Goal: Information Seeking & Learning: Learn about a topic

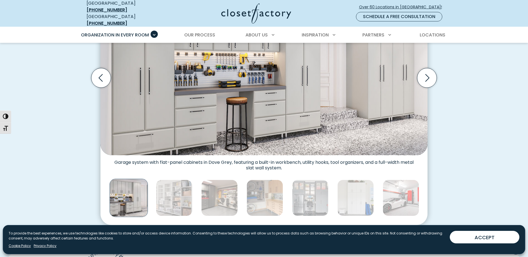
scroll to position [195, 0]
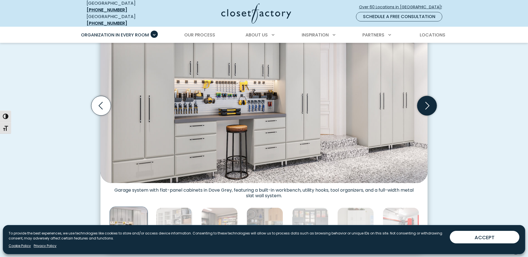
click at [427, 104] on icon "Next slide" at bounding box center [427, 106] width 4 height 8
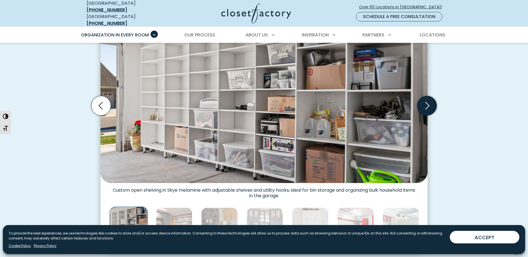
click at [430, 107] on icon "Next slide" at bounding box center [426, 105] width 19 height 19
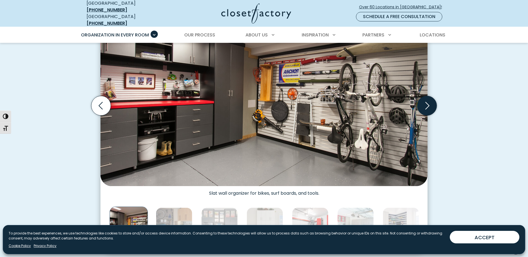
click at [427, 101] on icon "Next slide" at bounding box center [426, 105] width 19 height 19
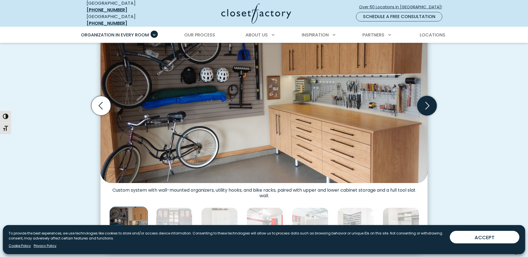
click at [427, 102] on icon "Next slide" at bounding box center [426, 105] width 19 height 19
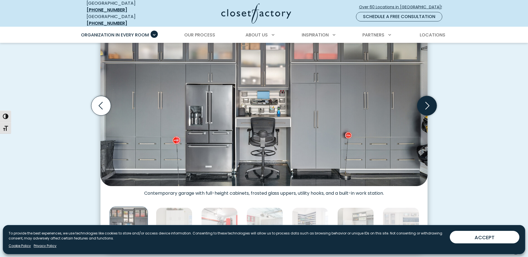
click at [428, 101] on icon "Next slide" at bounding box center [426, 105] width 19 height 19
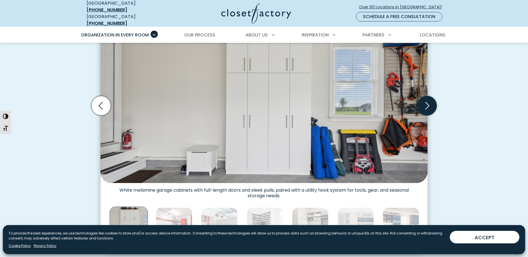
click at [430, 102] on icon "Next slide" at bounding box center [426, 105] width 19 height 19
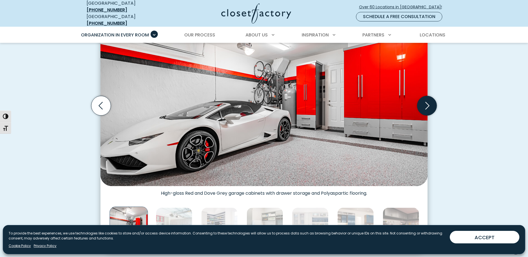
click at [429, 101] on icon "Next slide" at bounding box center [426, 105] width 19 height 19
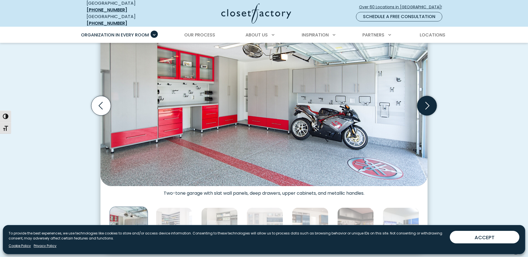
click at [424, 100] on icon "Next slide" at bounding box center [426, 105] width 19 height 19
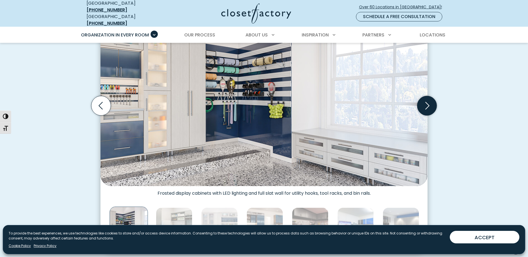
click at [428, 104] on icon "Next slide" at bounding box center [426, 105] width 19 height 19
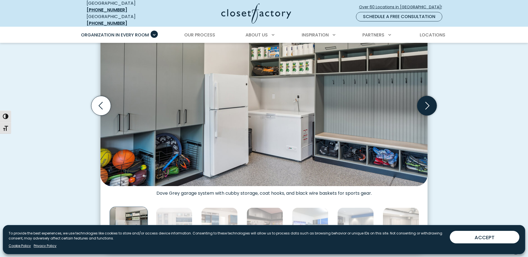
click at [428, 101] on icon "Next slide" at bounding box center [426, 105] width 19 height 19
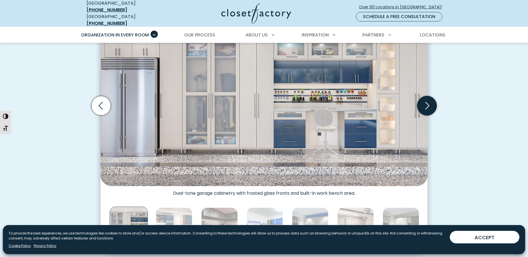
click at [428, 101] on icon "Next slide" at bounding box center [426, 105] width 19 height 19
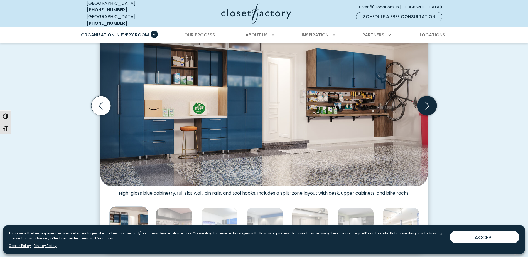
click at [428, 101] on icon "Next slide" at bounding box center [426, 105] width 19 height 19
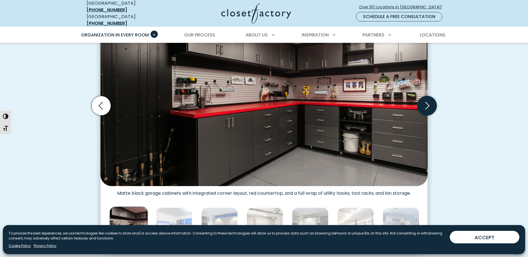
click at [429, 103] on icon "Next slide" at bounding box center [426, 105] width 19 height 19
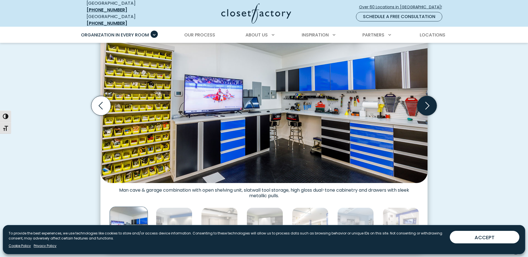
click at [429, 102] on icon "Next slide" at bounding box center [427, 106] width 4 height 8
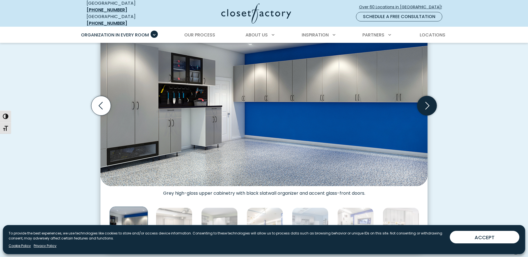
click at [429, 102] on icon "Next slide" at bounding box center [426, 105] width 19 height 19
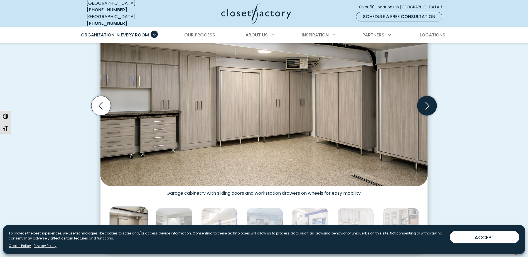
click at [429, 102] on icon "Next slide" at bounding box center [426, 105] width 19 height 19
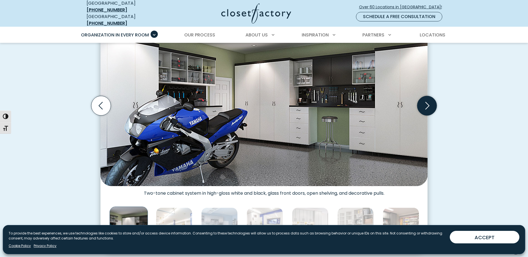
click at [429, 102] on icon "Next slide" at bounding box center [426, 105] width 19 height 19
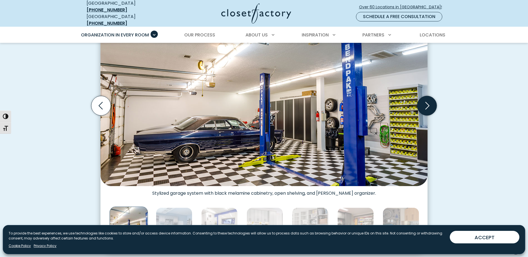
click at [429, 102] on icon "Next slide" at bounding box center [426, 105] width 19 height 19
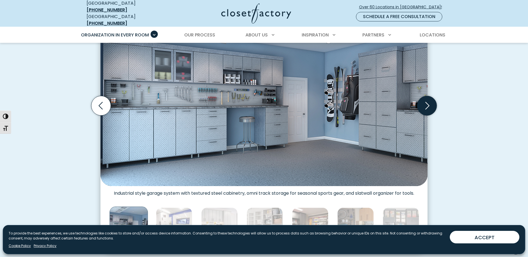
click at [429, 102] on icon "Next slide" at bounding box center [426, 105] width 19 height 19
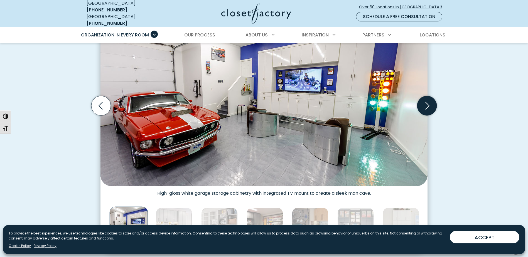
click at [430, 101] on icon "Next slide" at bounding box center [426, 105] width 19 height 19
